Goal: Task Accomplishment & Management: Use online tool/utility

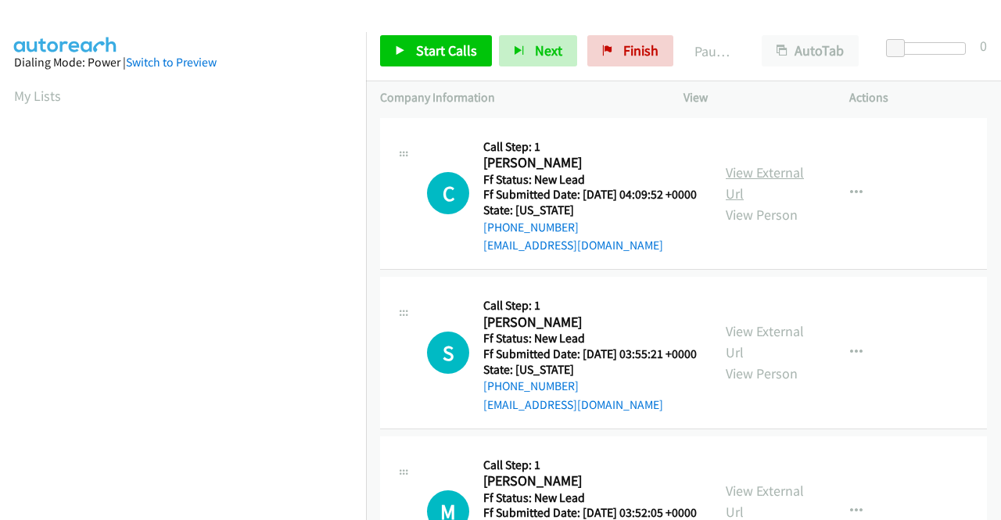
click at [753, 176] on link "View External Url" at bounding box center [765, 182] width 78 height 39
click at [788, 353] on link "View External Url" at bounding box center [765, 341] width 78 height 39
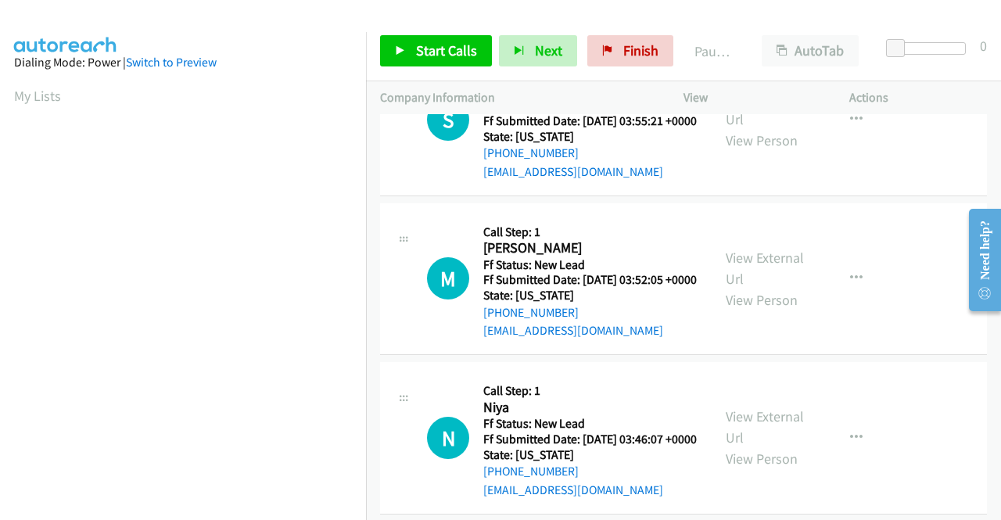
scroll to position [235, 0]
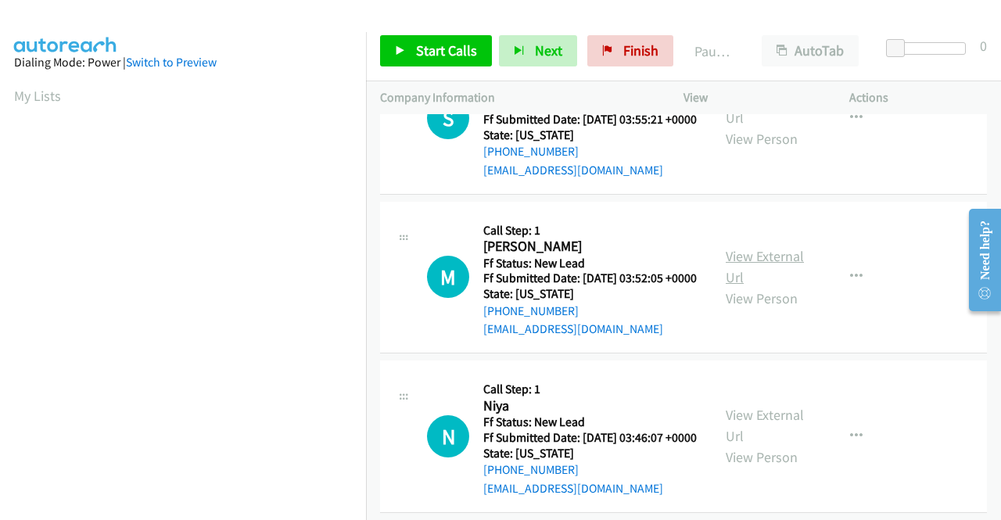
click at [736, 286] on link "View External Url" at bounding box center [765, 266] width 78 height 39
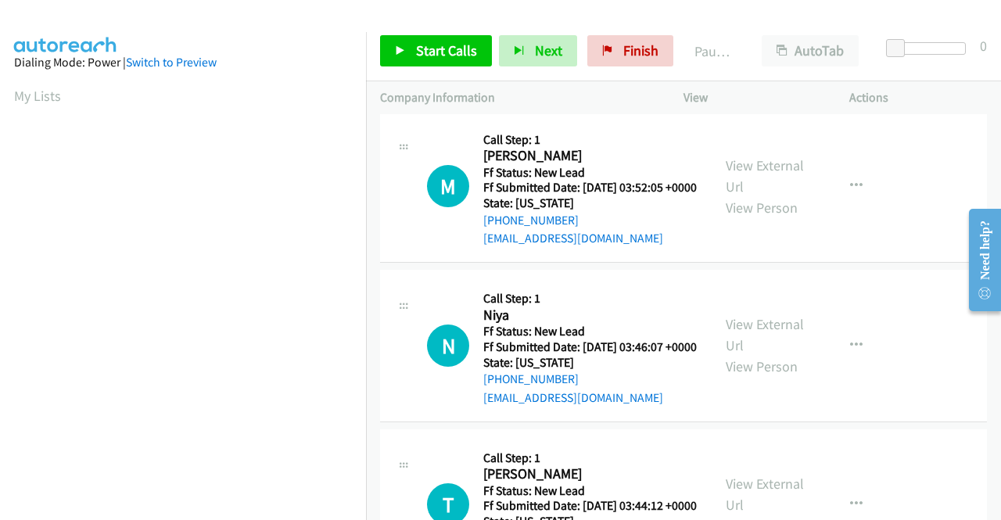
scroll to position [391, 0]
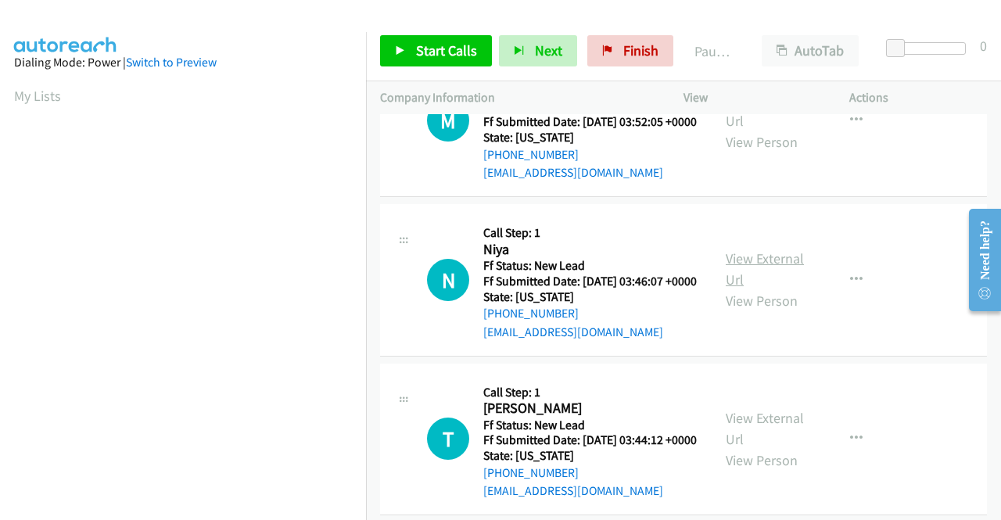
click at [745, 289] on link "View External Url" at bounding box center [765, 268] width 78 height 39
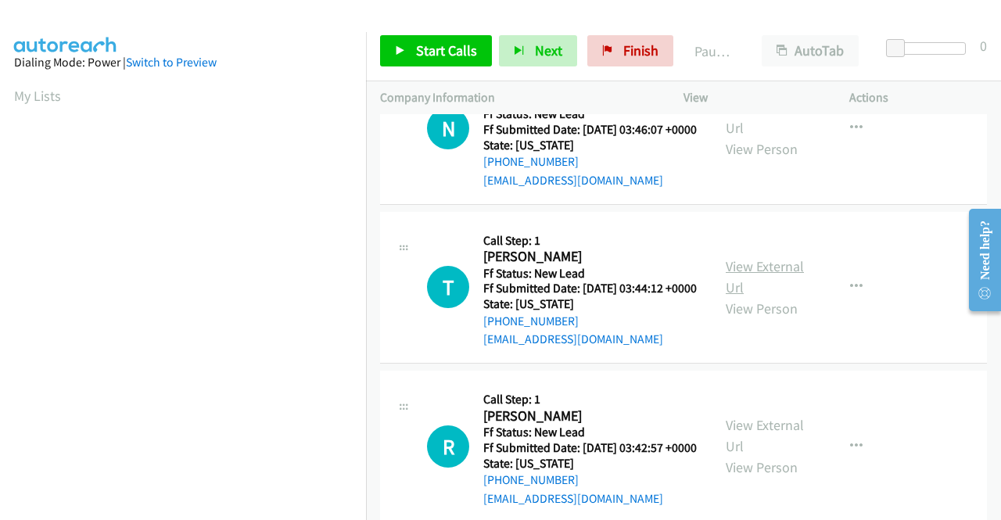
scroll to position [547, 0]
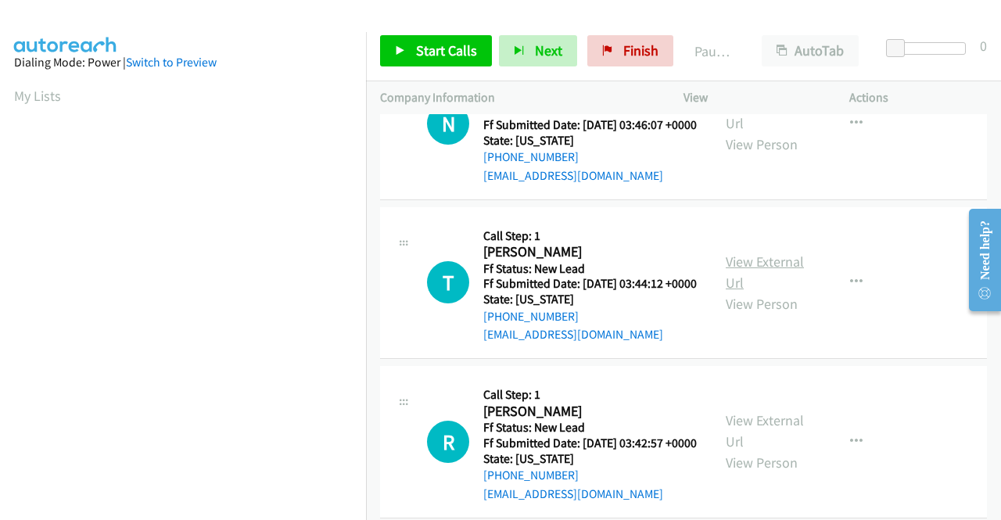
click at [756, 292] on link "View External Url" at bounding box center [765, 272] width 78 height 39
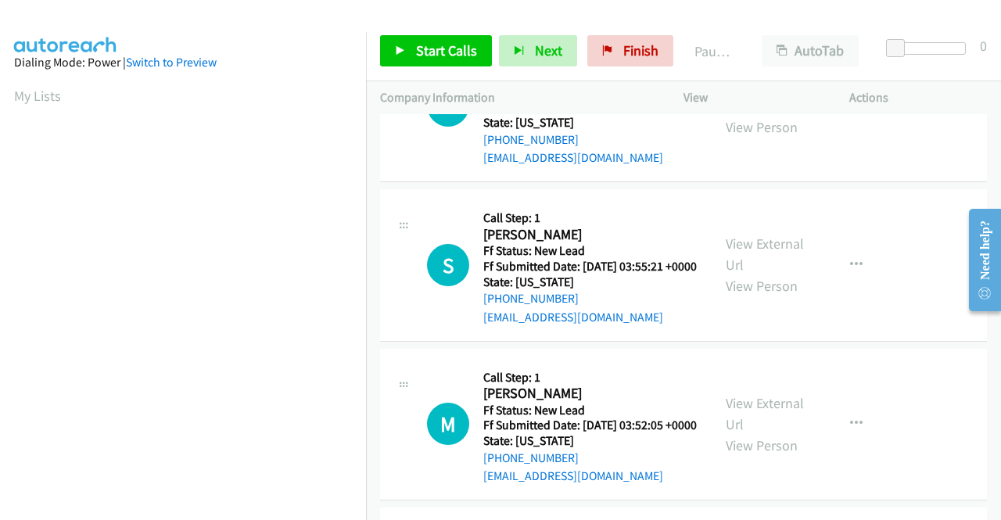
scroll to position [0, 0]
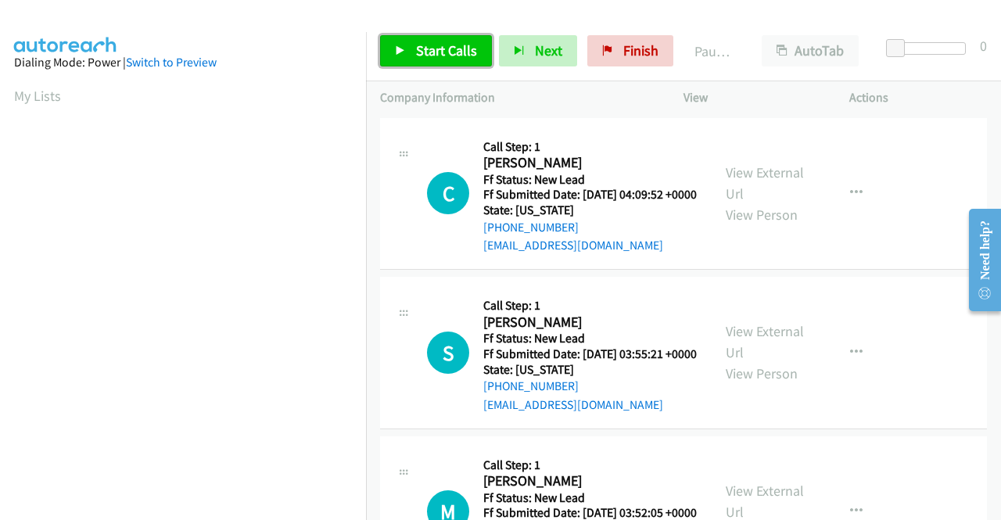
click at [403, 46] on icon at bounding box center [400, 51] width 11 height 11
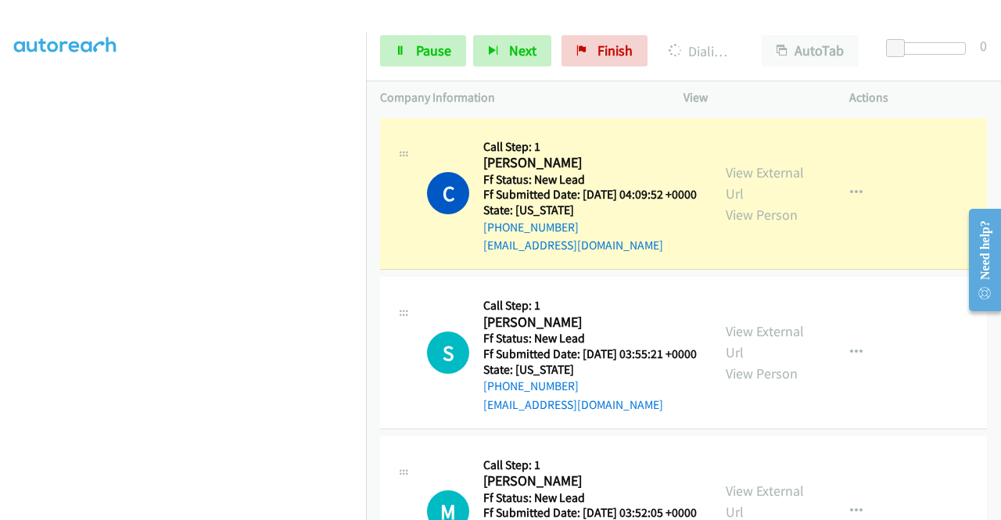
scroll to position [357, 0]
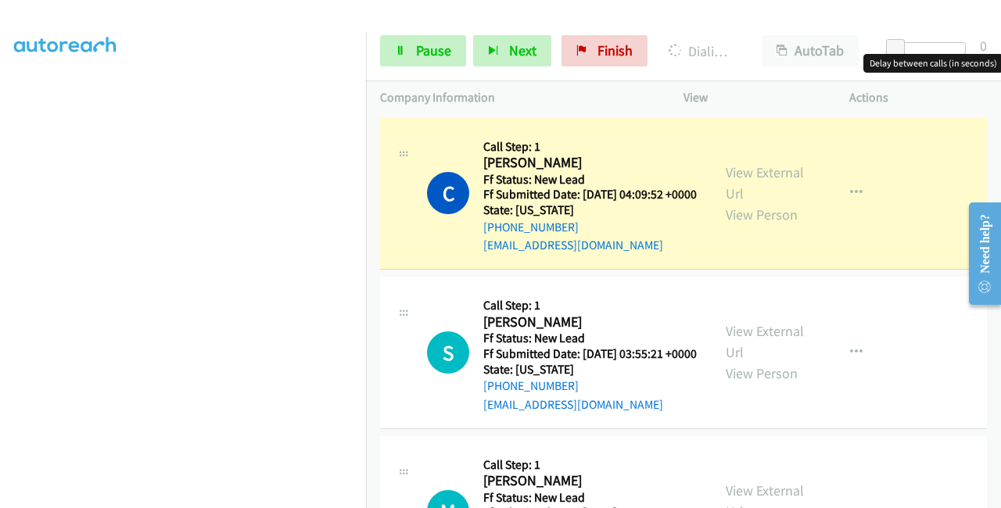
click at [910, 48] on div at bounding box center [930, 48] width 72 height 13
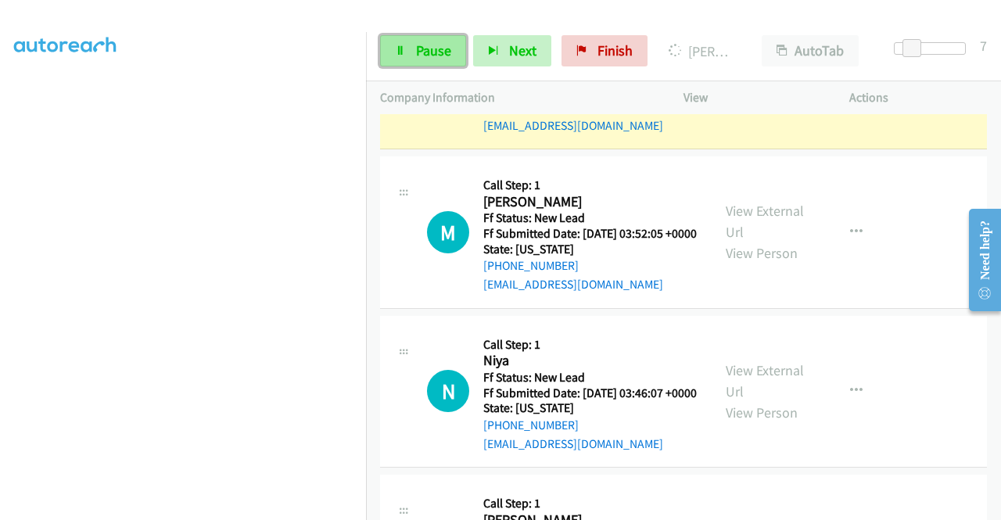
click at [425, 44] on span "Pause" at bounding box center [433, 50] width 35 height 18
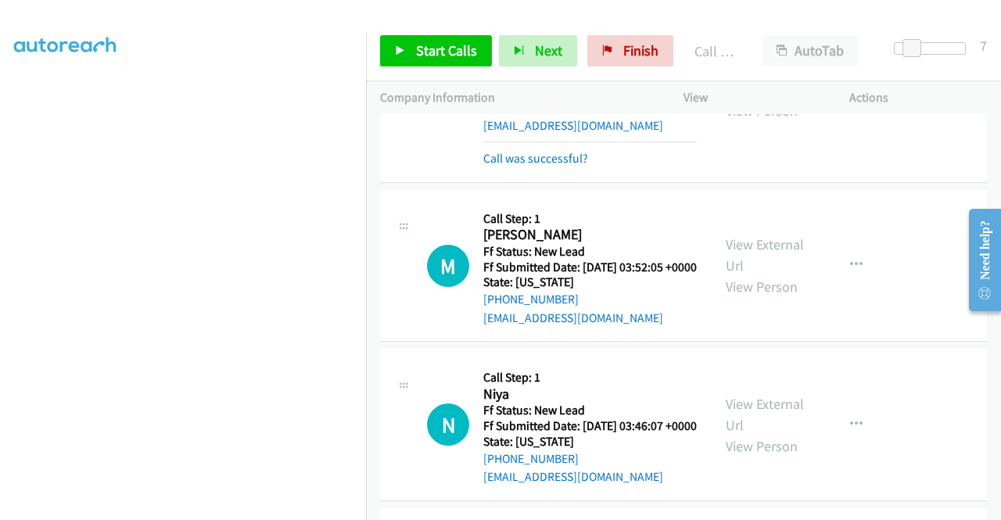
scroll to position [329, 0]
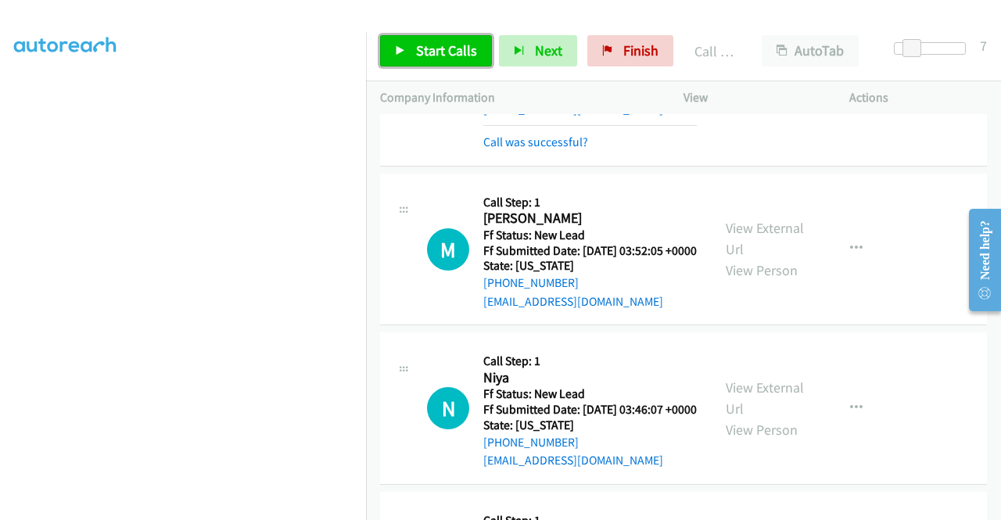
click at [455, 63] on link "Start Calls" at bounding box center [436, 50] width 112 height 31
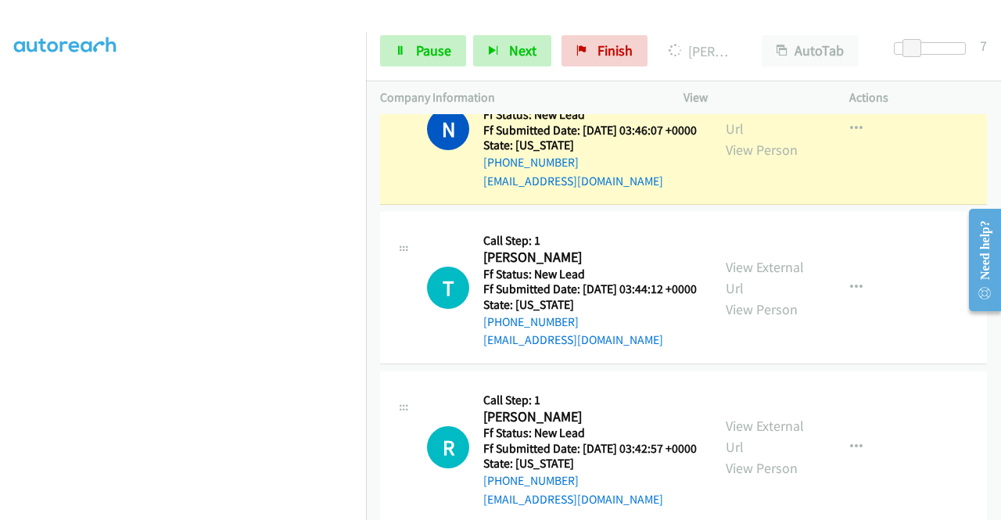
scroll to position [0, 0]
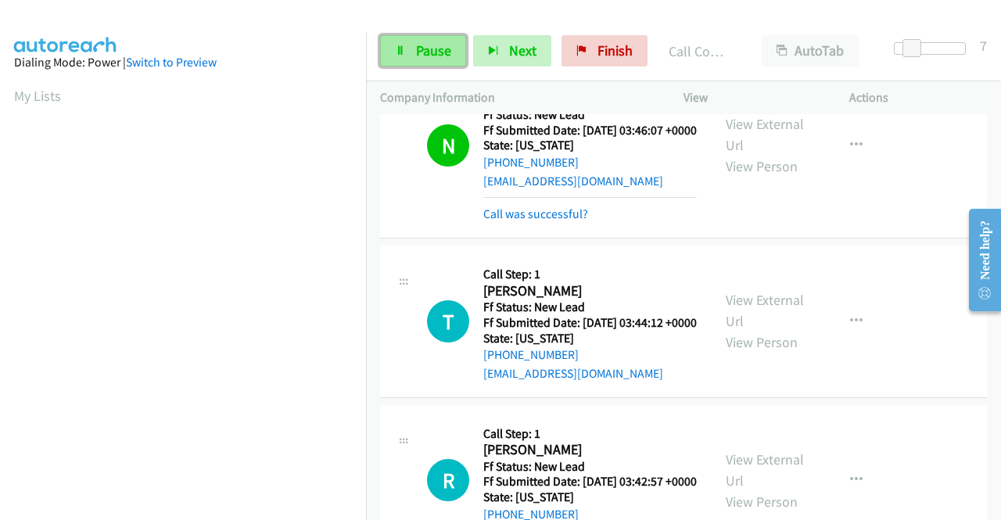
click at [438, 46] on span "Pause" at bounding box center [433, 50] width 35 height 18
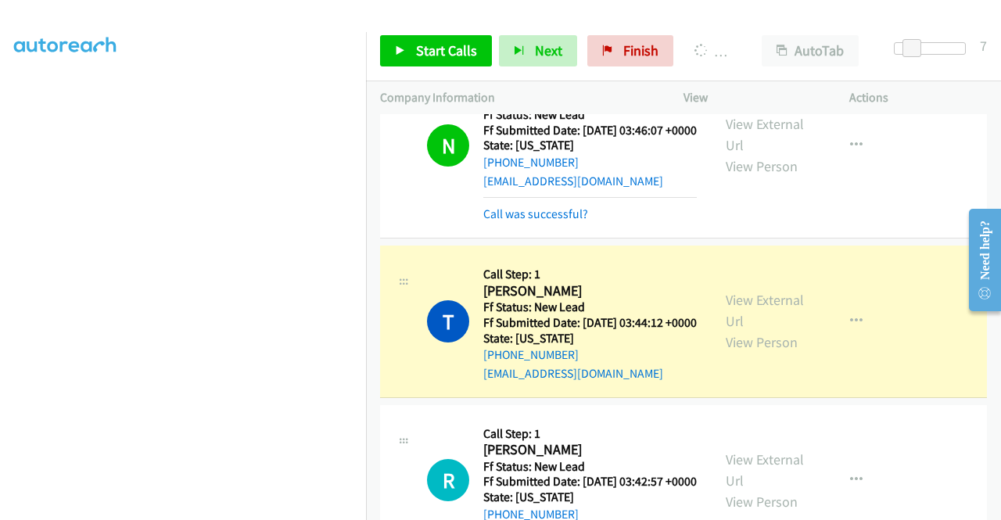
scroll to position [109, 0]
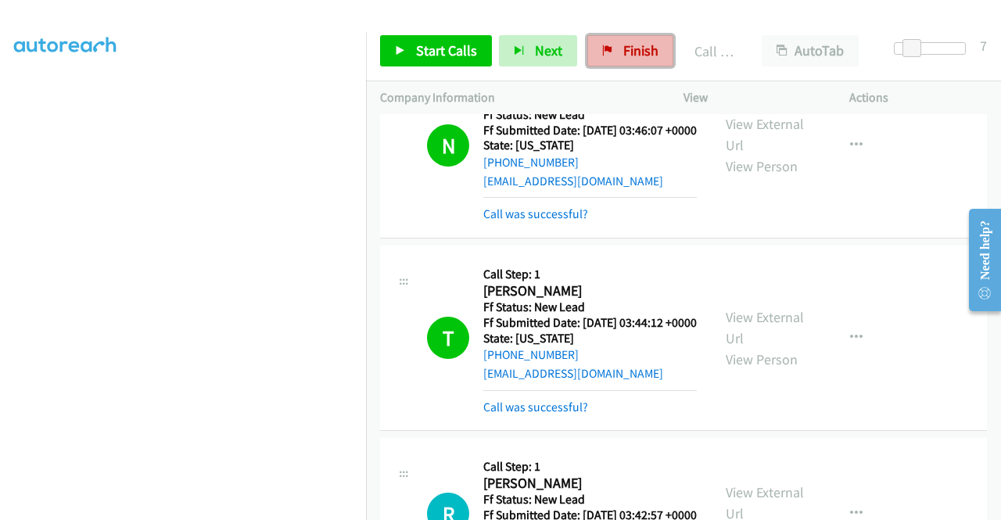
click at [653, 52] on link "Finish" at bounding box center [630, 50] width 86 height 31
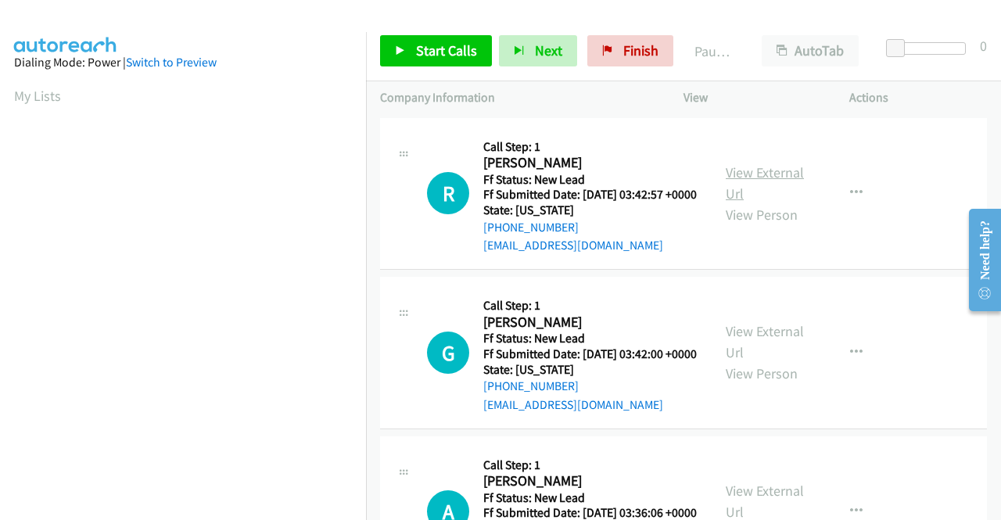
click at [741, 178] on link "View External Url" at bounding box center [765, 182] width 78 height 39
click at [732, 354] on link "View External Url" at bounding box center [765, 341] width 78 height 39
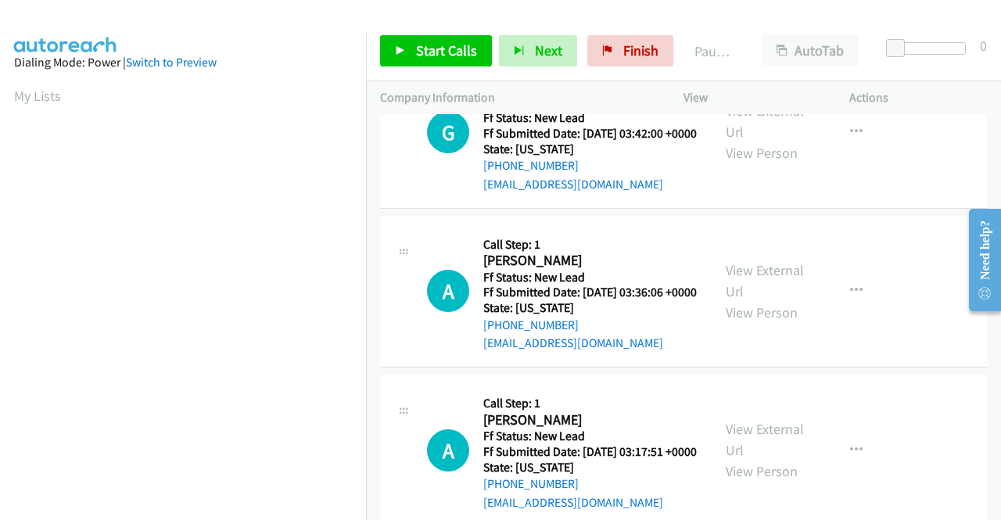
scroll to position [235, 0]
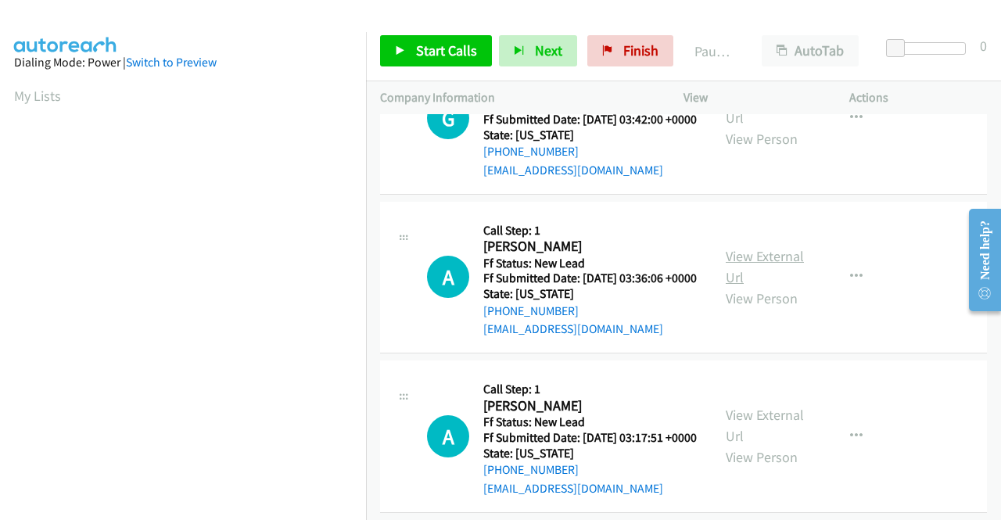
click at [752, 286] on link "View External Url" at bounding box center [765, 266] width 78 height 39
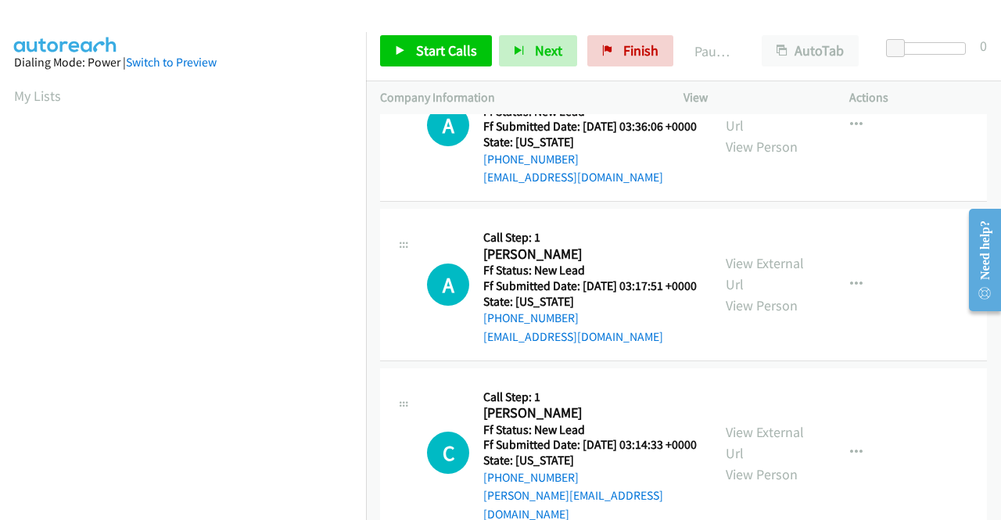
scroll to position [391, 0]
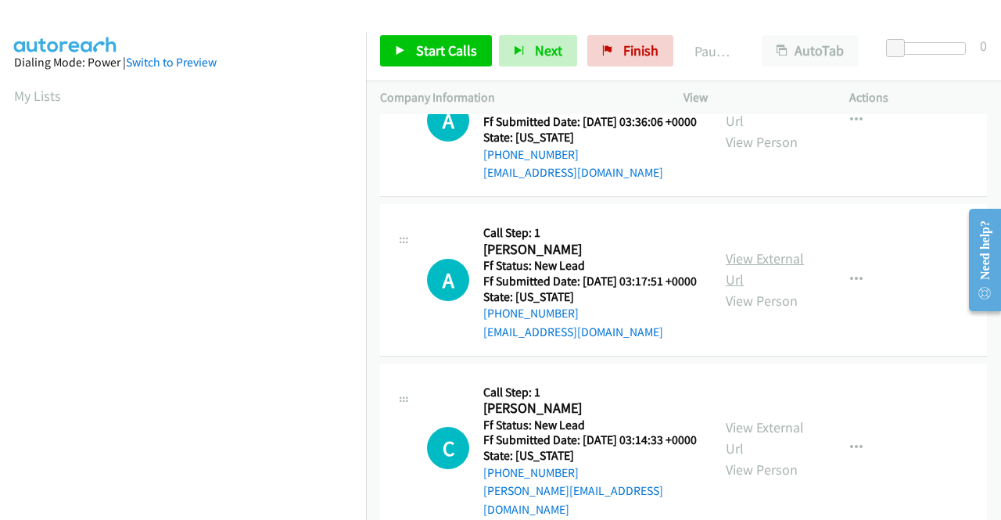
click at [785, 289] on link "View External Url" at bounding box center [765, 268] width 78 height 39
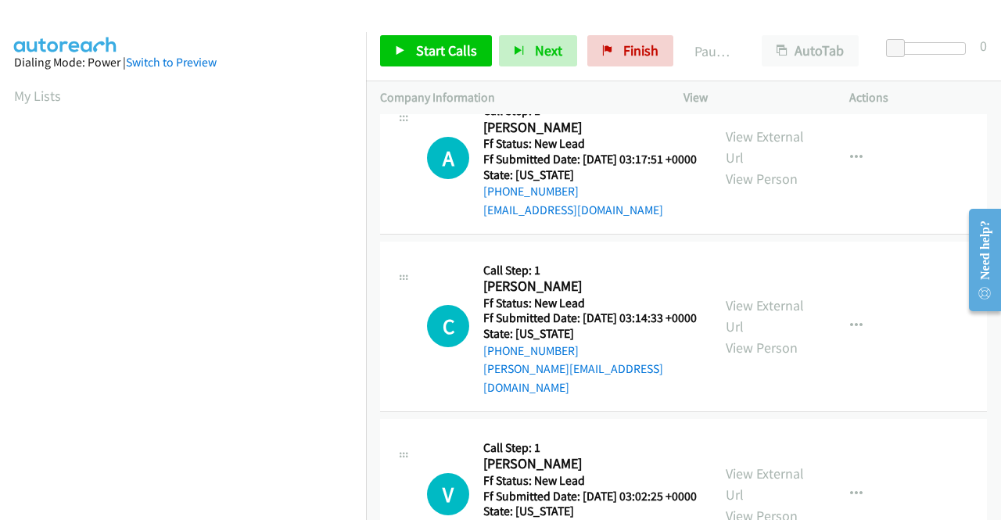
scroll to position [547, 0]
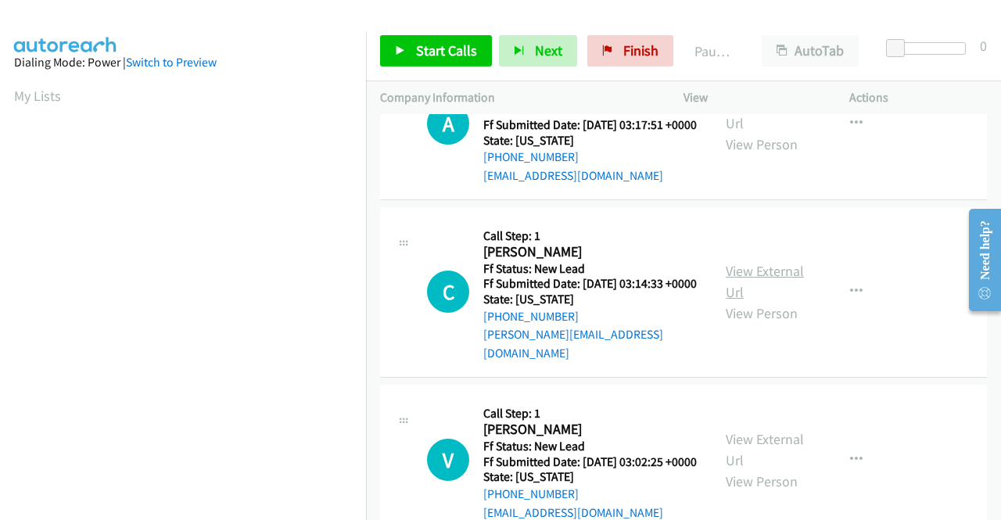
click at [738, 301] on link "View External Url" at bounding box center [765, 281] width 78 height 39
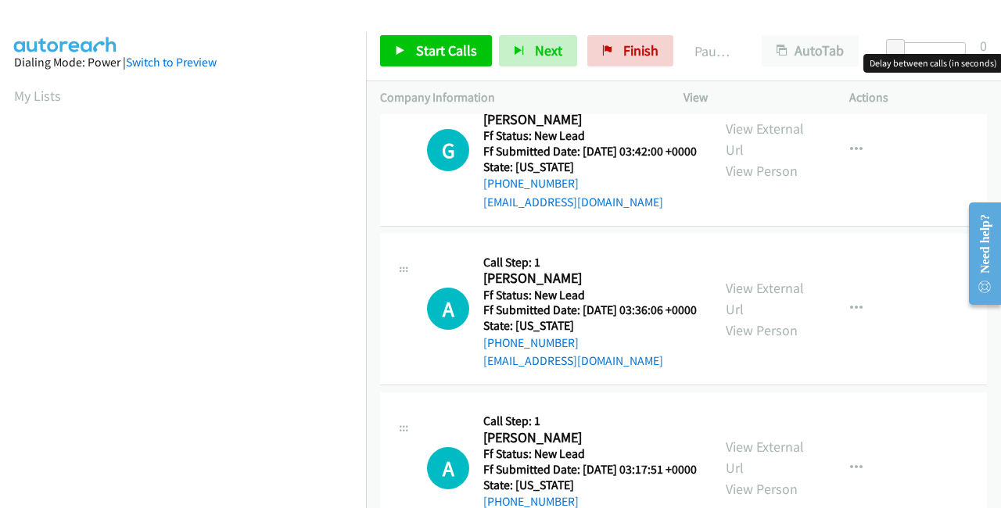
click at [931, 46] on div at bounding box center [930, 48] width 72 height 13
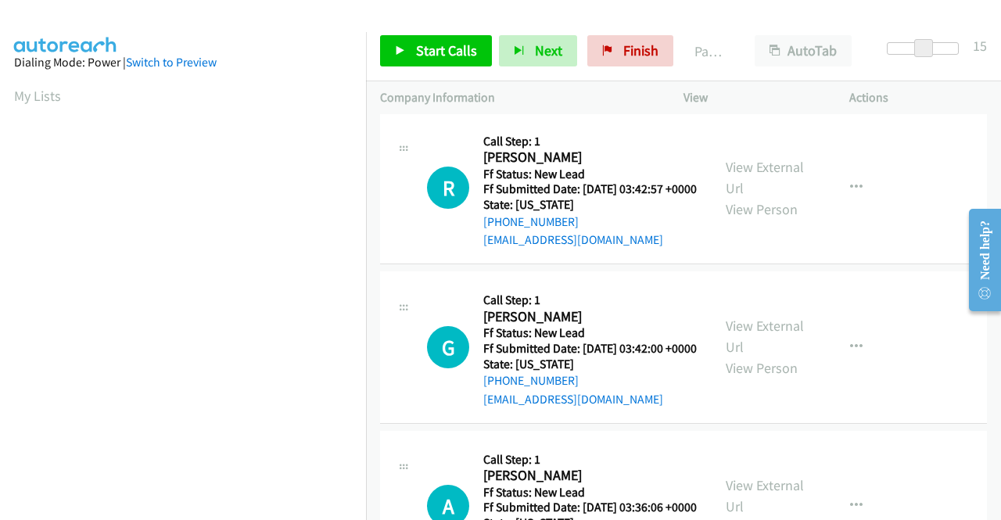
scroll to position [0, 0]
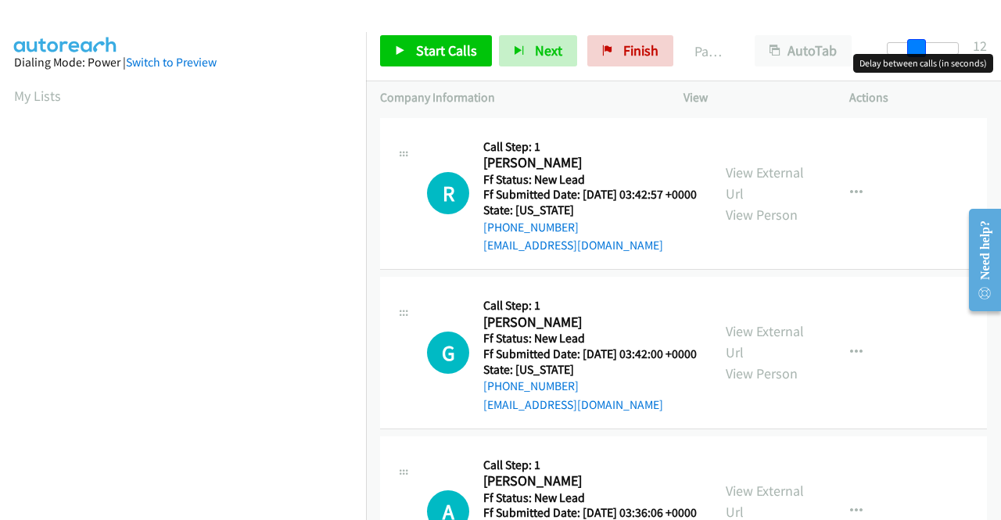
click at [910, 48] on span at bounding box center [916, 48] width 19 height 19
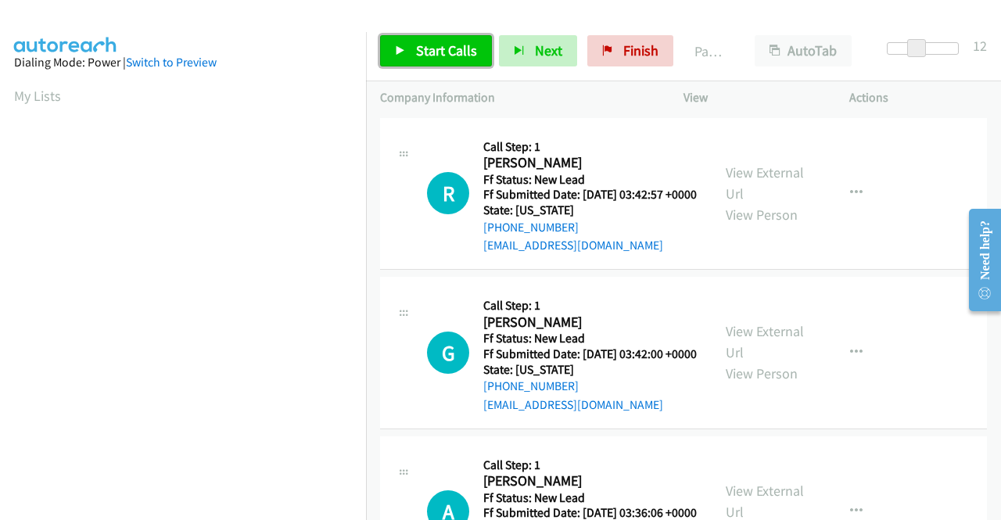
click at [463, 49] on span "Start Calls" at bounding box center [446, 50] width 61 height 18
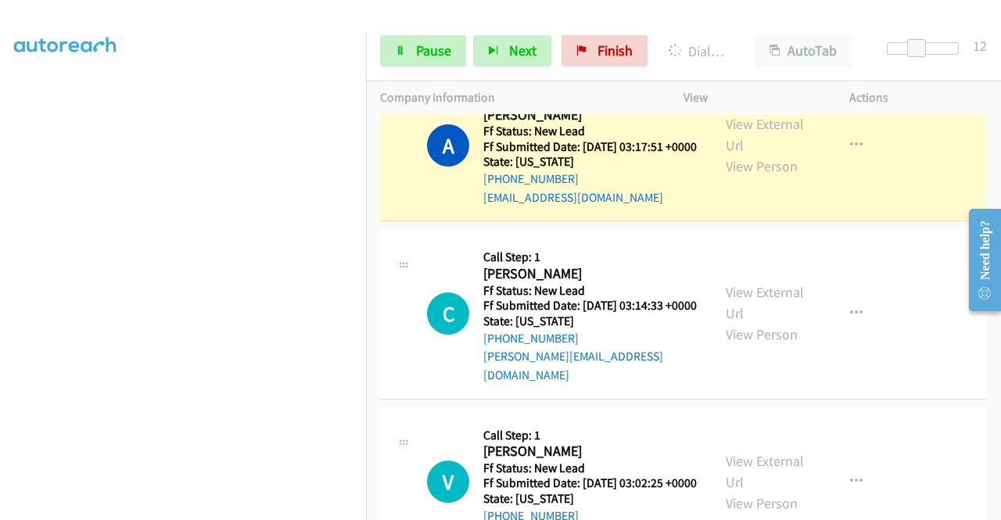
scroll to position [357, 0]
click at [407, 62] on link "Pause" at bounding box center [423, 50] width 86 height 31
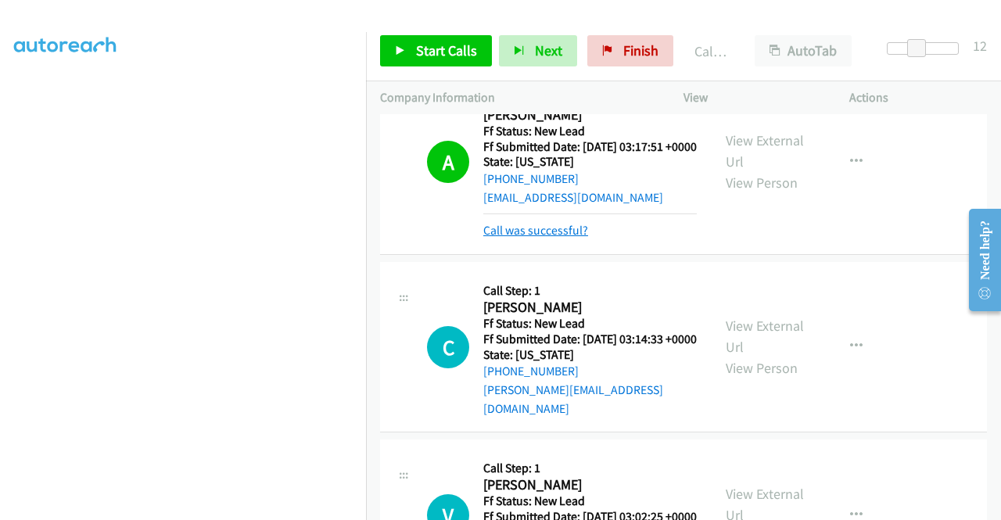
click at [494, 238] on link "Call was successful?" at bounding box center [535, 230] width 105 height 15
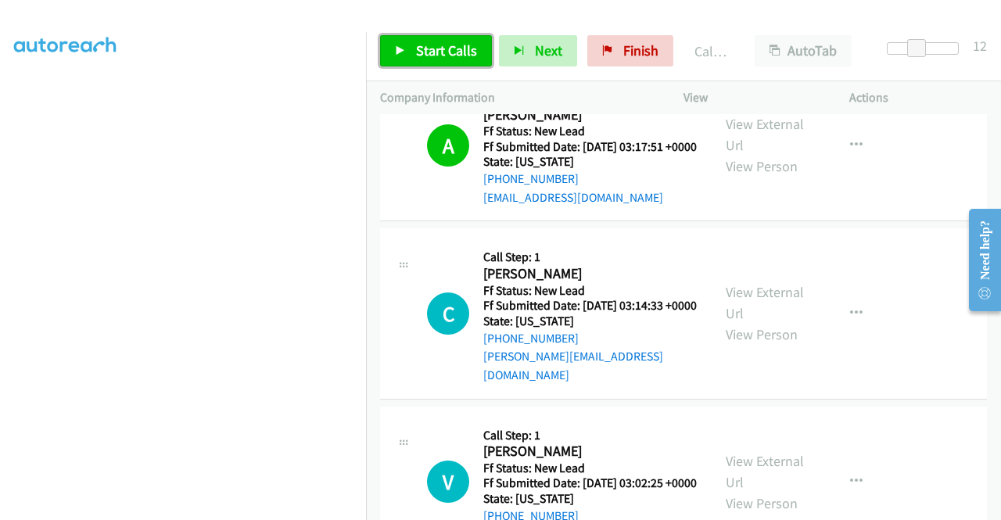
click at [471, 51] on span "Start Calls" at bounding box center [446, 50] width 61 height 18
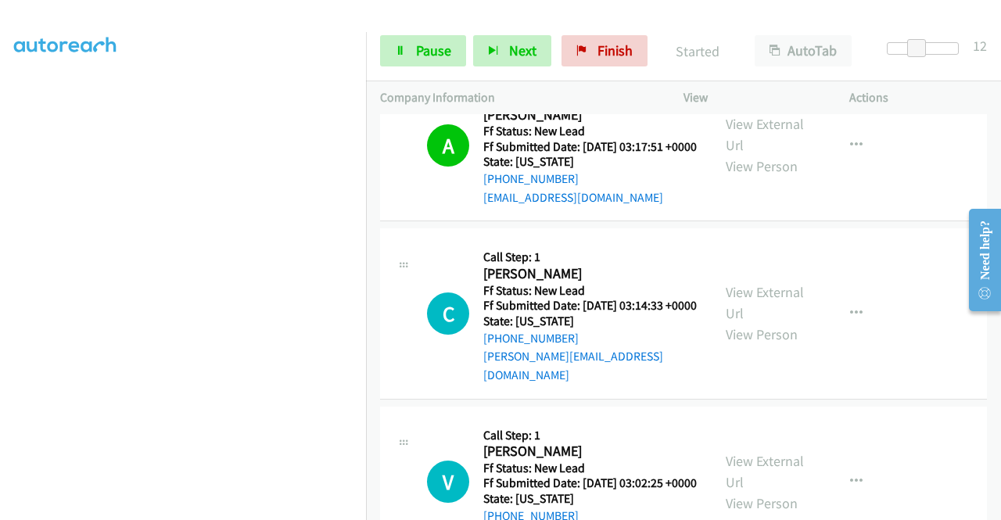
scroll to position [278, 0]
click at [413, 56] on link "Pause" at bounding box center [423, 50] width 86 height 31
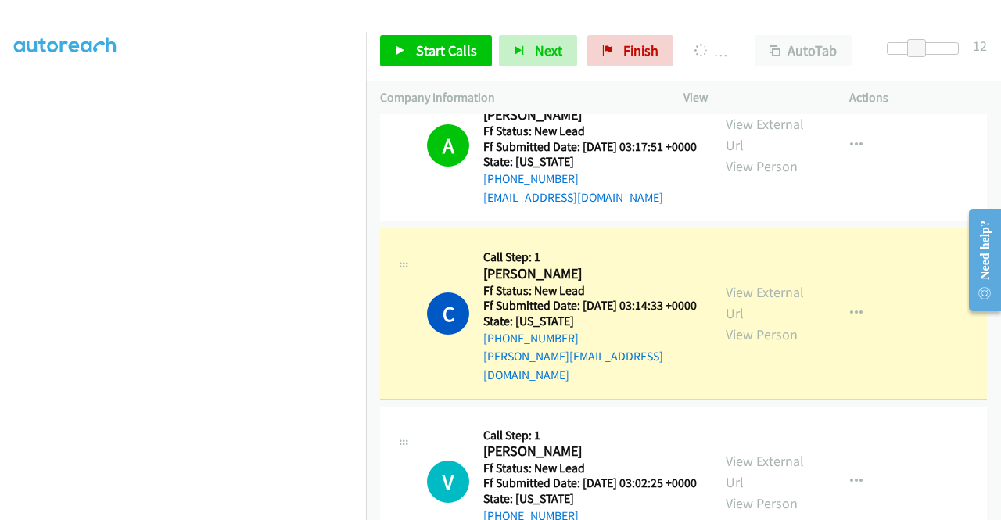
scroll to position [0, 0]
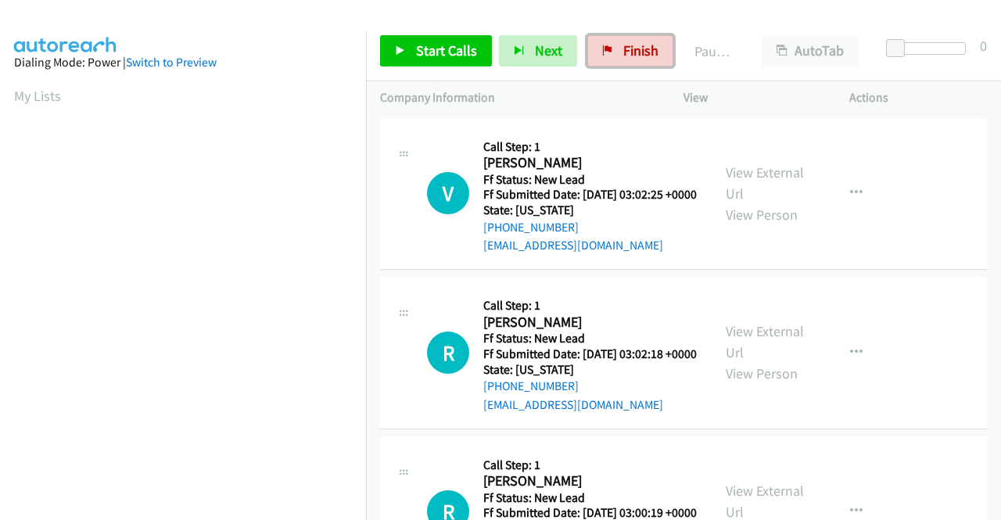
drag, startPoint x: 645, startPoint y: 41, endPoint x: 566, endPoint y: 77, distance: 87.1
click at [645, 41] on link "Finish" at bounding box center [630, 50] width 86 height 31
